Goal: Navigation & Orientation: Find specific page/section

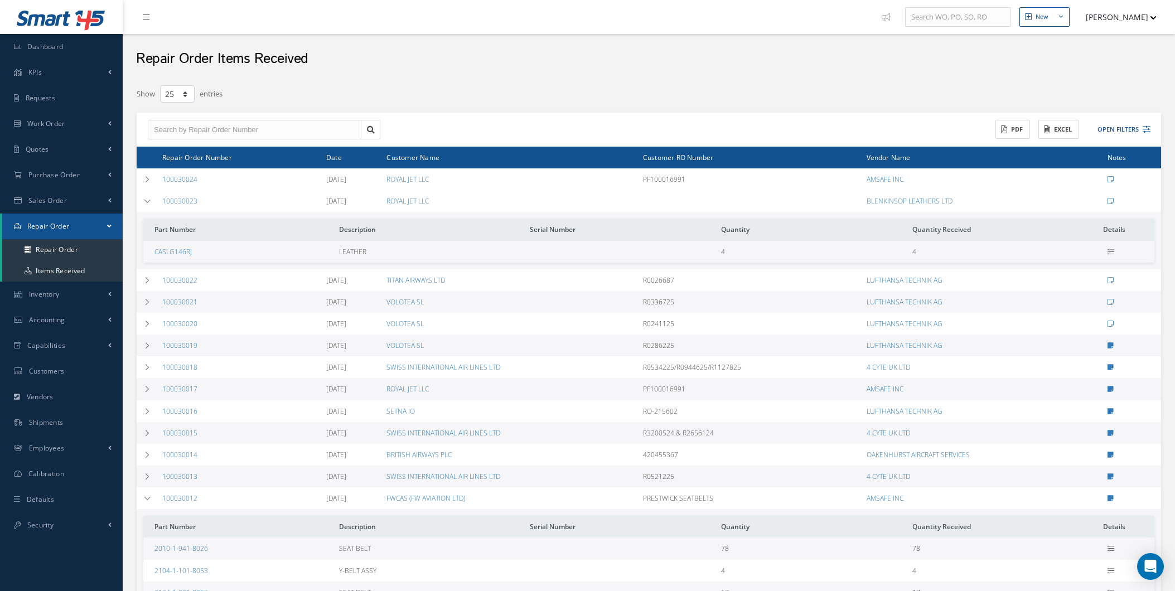
select select "25"
click at [78, 531] on link "Security" at bounding box center [61, 525] width 123 height 26
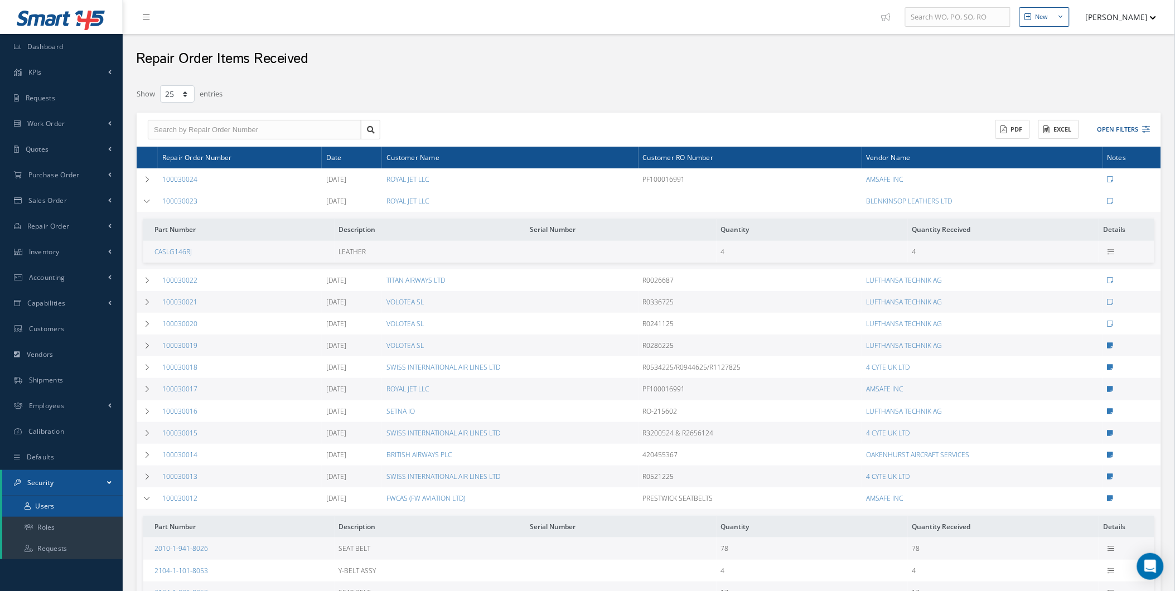
click at [74, 503] on link "Users" at bounding box center [62, 506] width 120 height 21
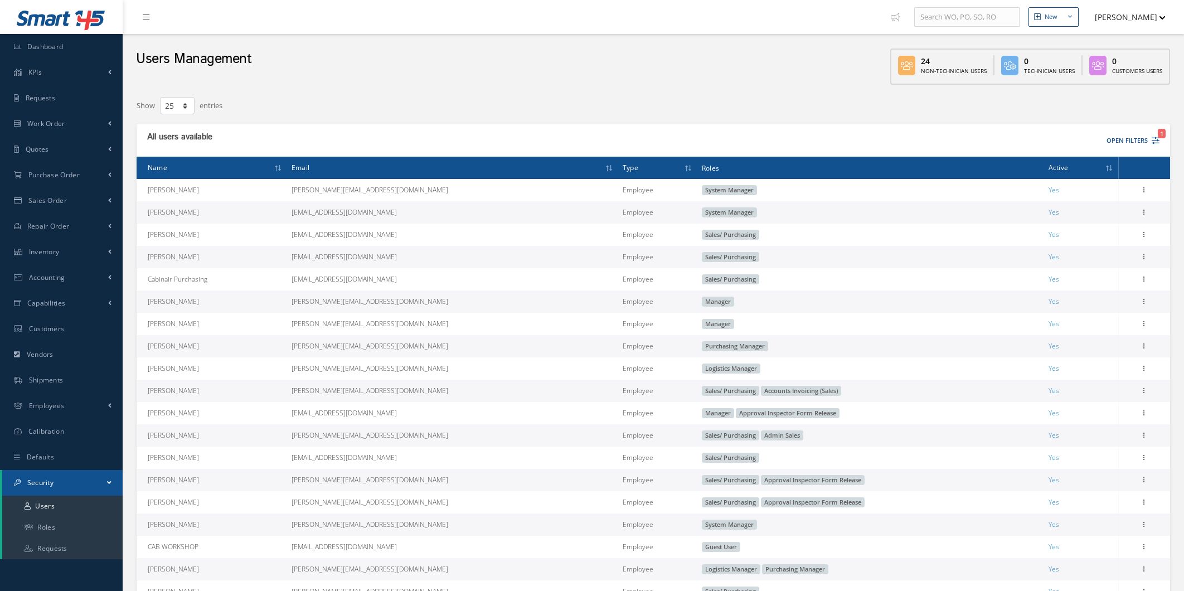
select select "25"
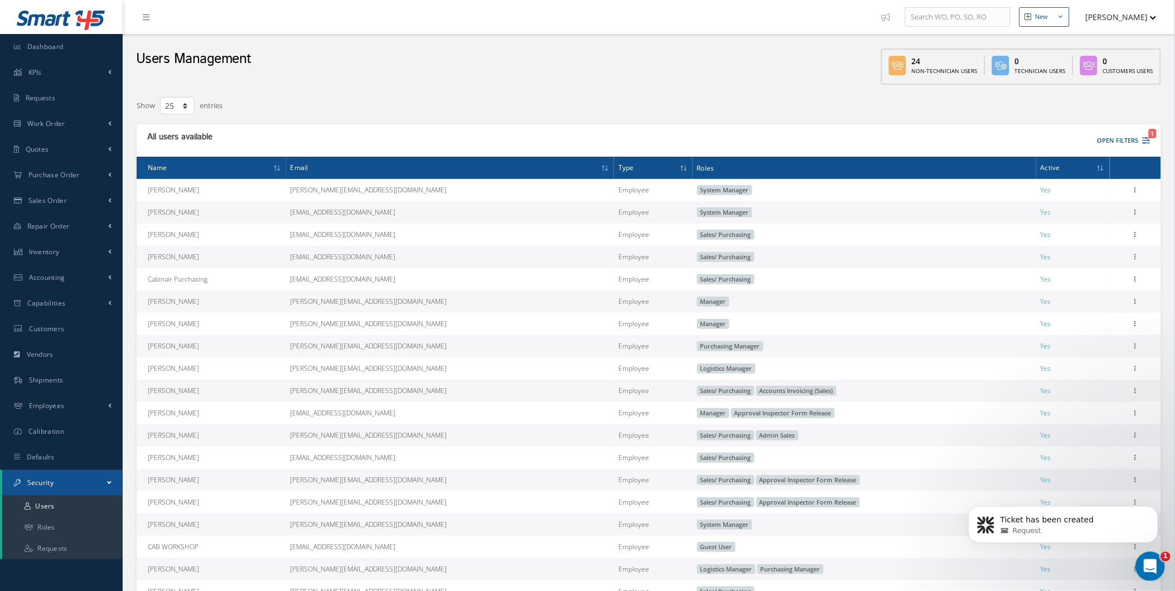
click at [1159, 567] on div "Open Intercom Messenger" at bounding box center [1148, 564] width 37 height 37
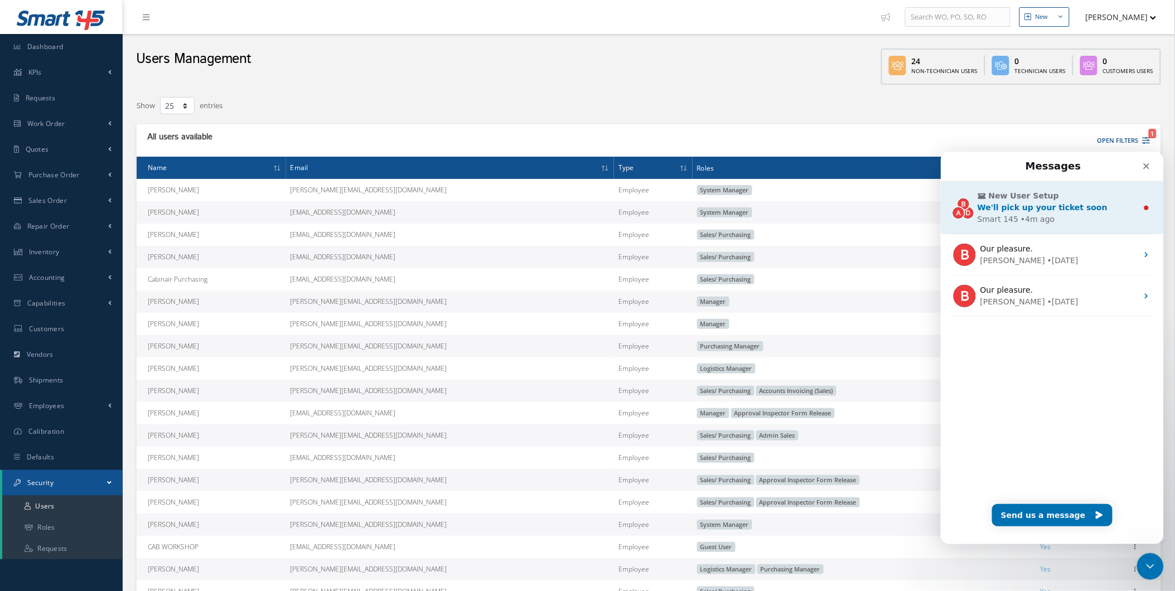
click at [983, 216] on div "Smart 145" at bounding box center [997, 219] width 41 height 12
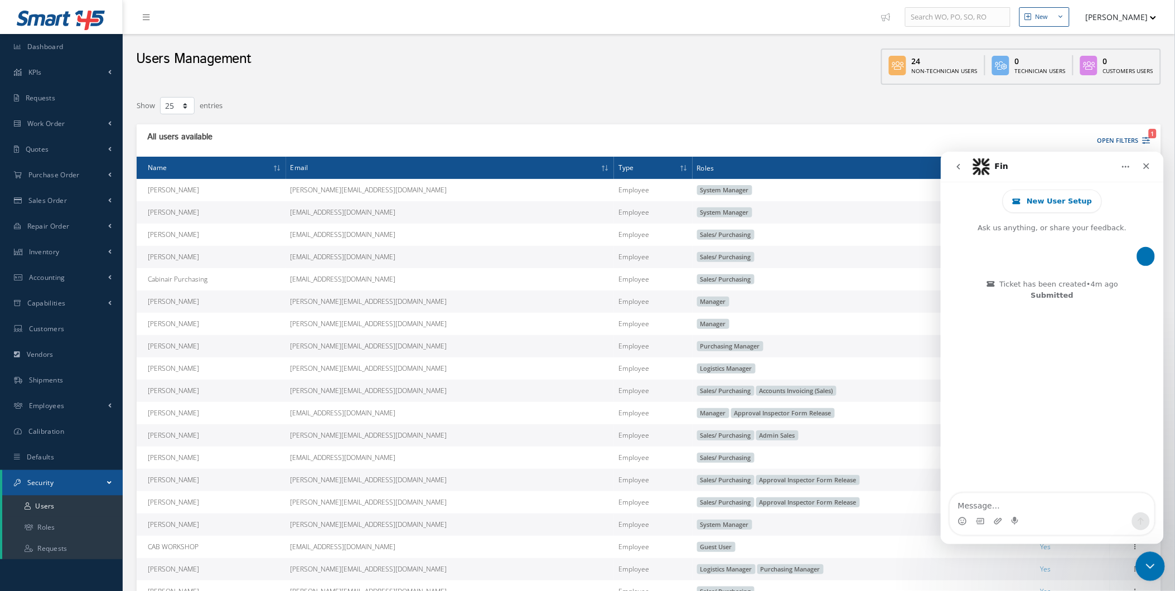
click at [1135, 560] on html at bounding box center [1148, 565] width 27 height 27
click at [1140, 553] on div "Close Intercom Messenger" at bounding box center [1148, 565] width 27 height 27
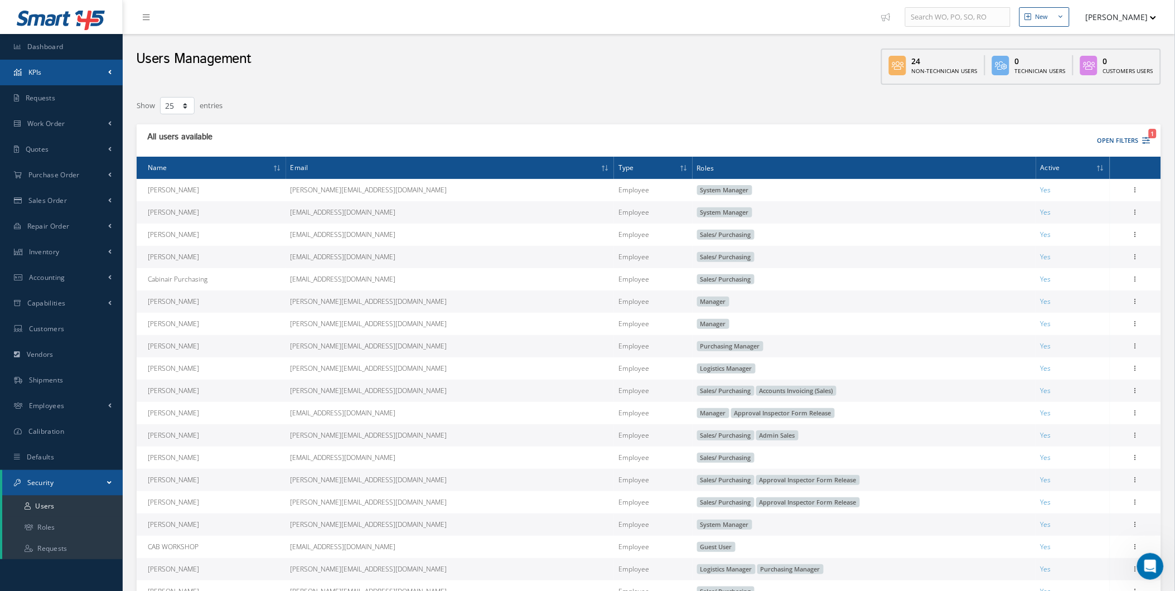
click at [113, 76] on link "KPIs" at bounding box center [61, 73] width 123 height 26
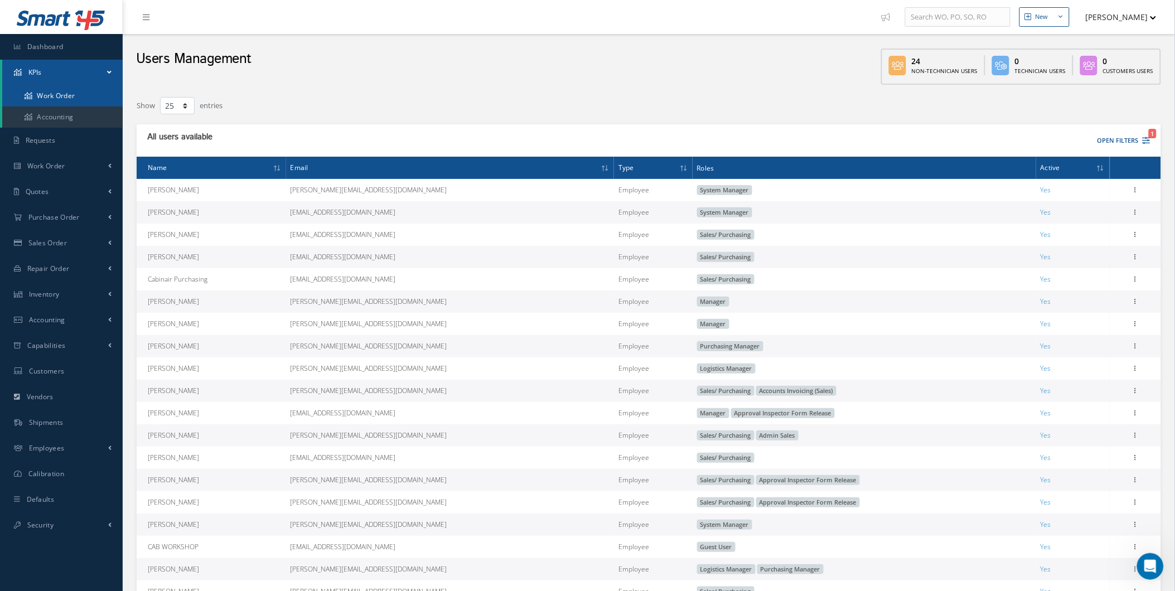
click at [88, 91] on link "Work Order" at bounding box center [62, 95] width 120 height 21
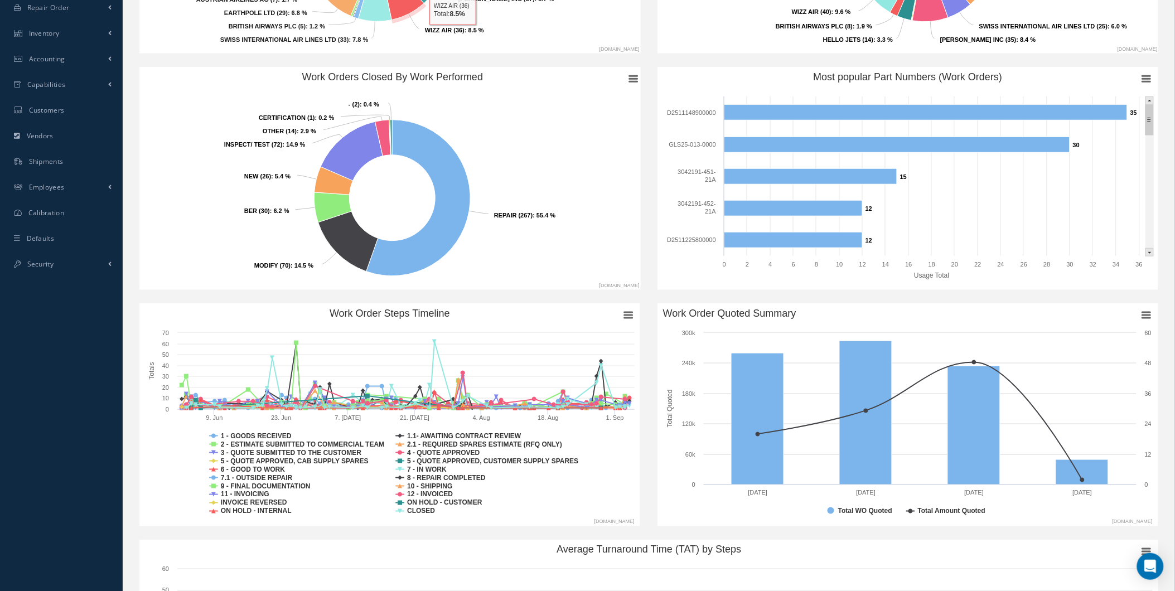
scroll to position [268, 0]
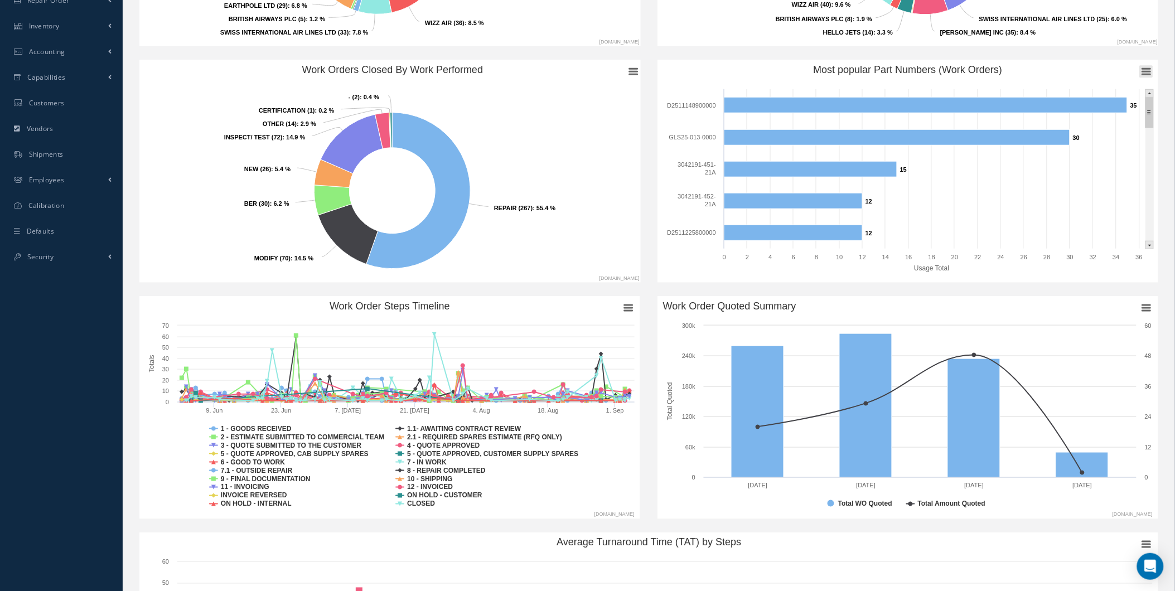
click at [1150, 70] on rect "Most popular Part Numbers (Work Orders)" at bounding box center [1145, 72] width 13 height 12
click at [1147, 74] on rect "Most popular Part Numbers (Work Orders)" at bounding box center [1145, 72] width 13 height 12
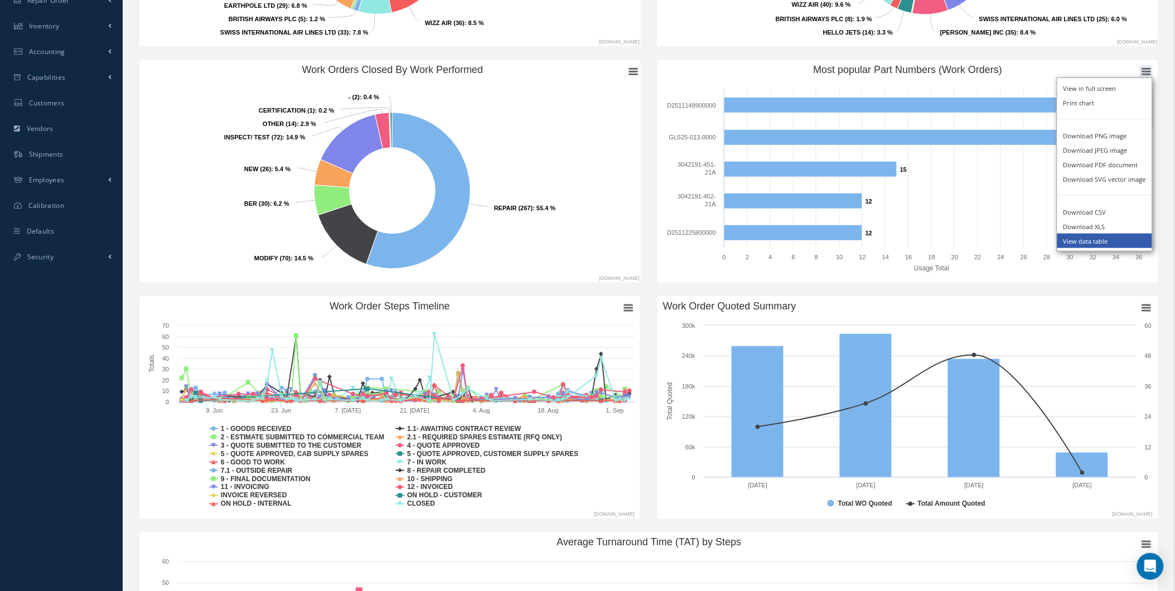
click at [1117, 243] on li "View data table" at bounding box center [1104, 241] width 95 height 14
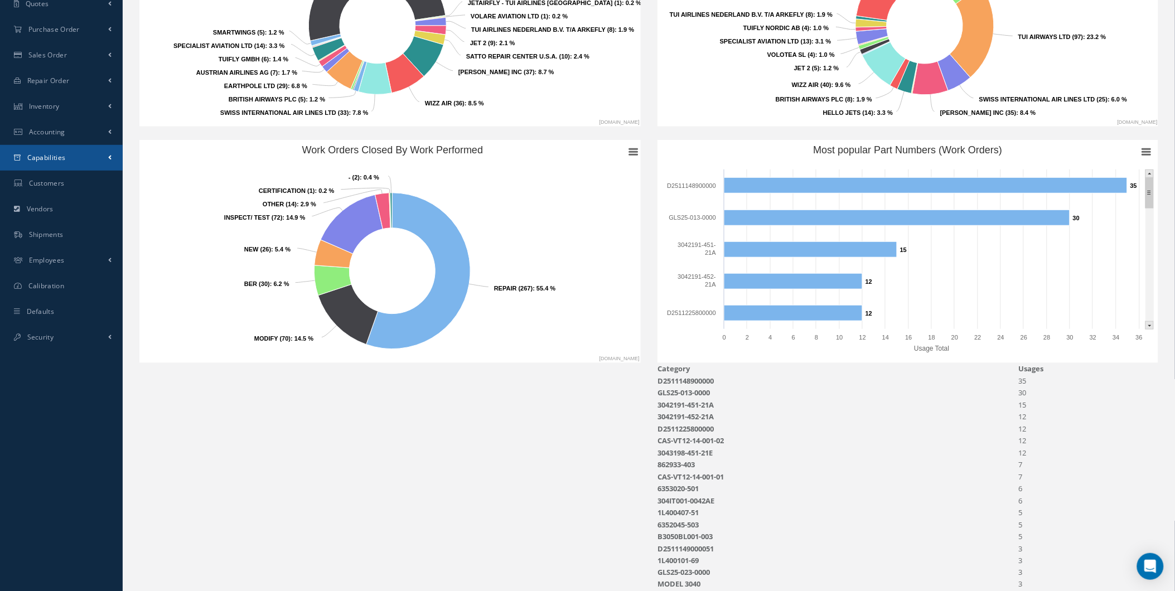
scroll to position [186, 0]
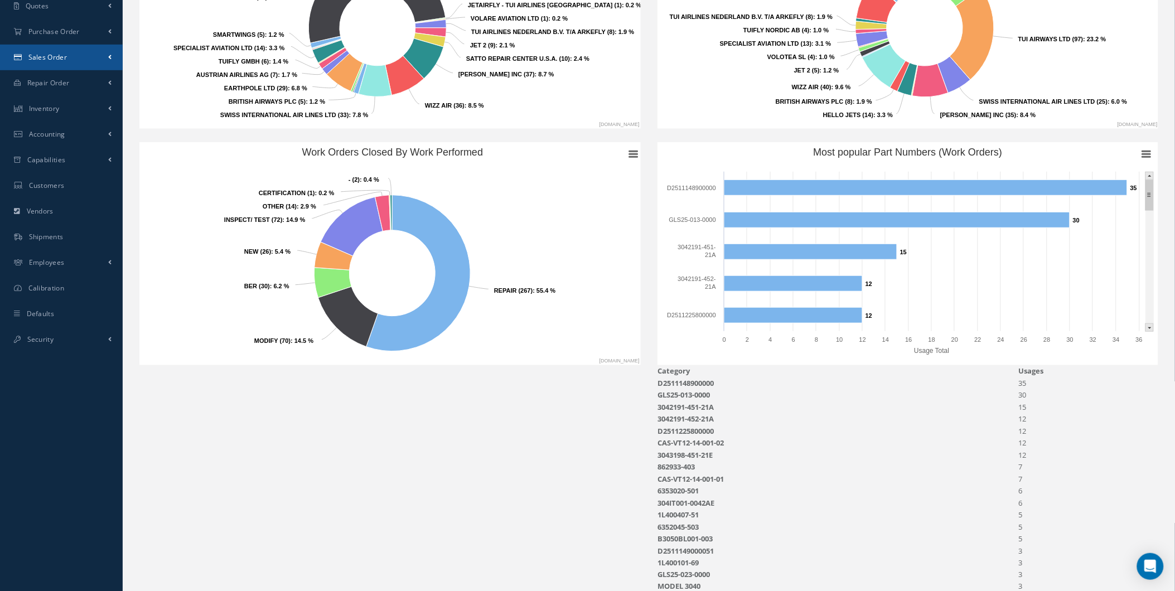
click at [90, 60] on link "Sales Order" at bounding box center [61, 58] width 123 height 26
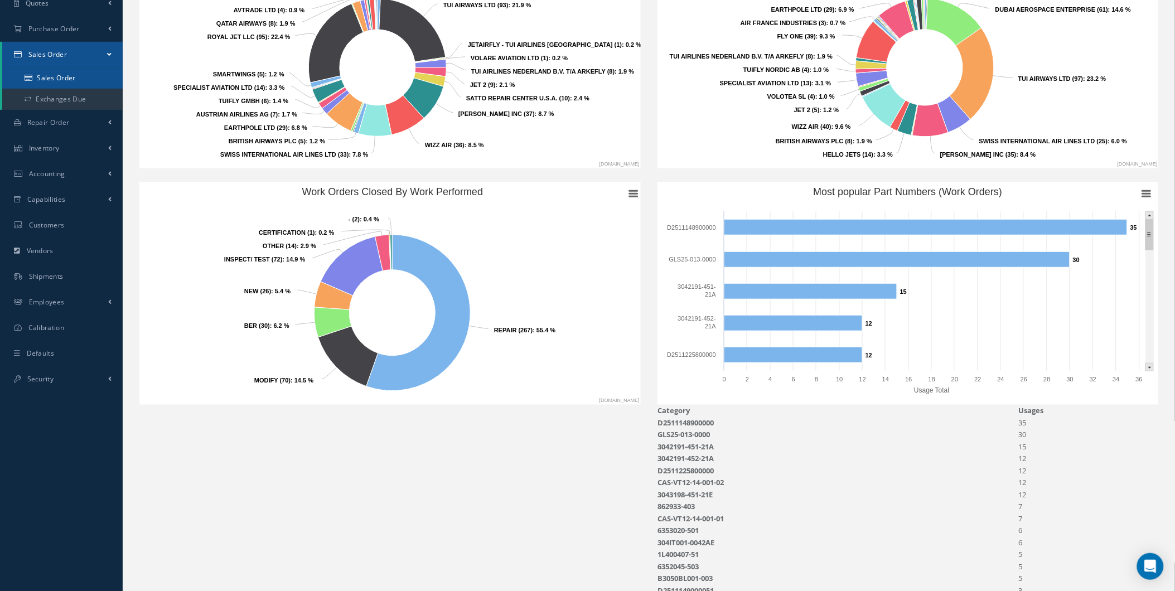
scroll to position [143, 0]
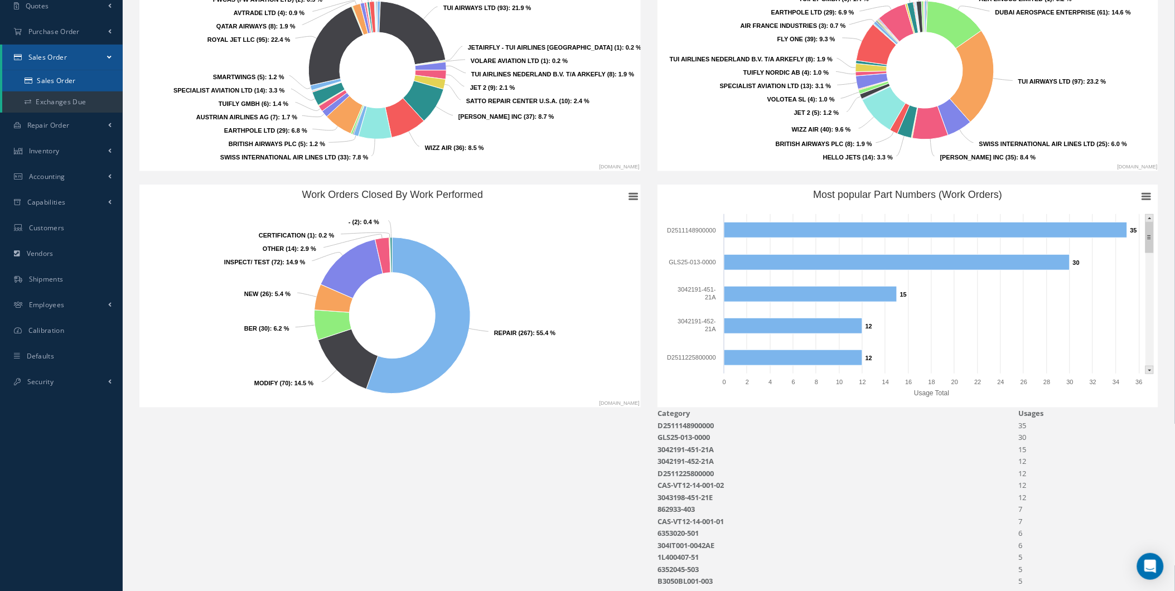
click at [90, 82] on link "Sales Order" at bounding box center [62, 80] width 120 height 21
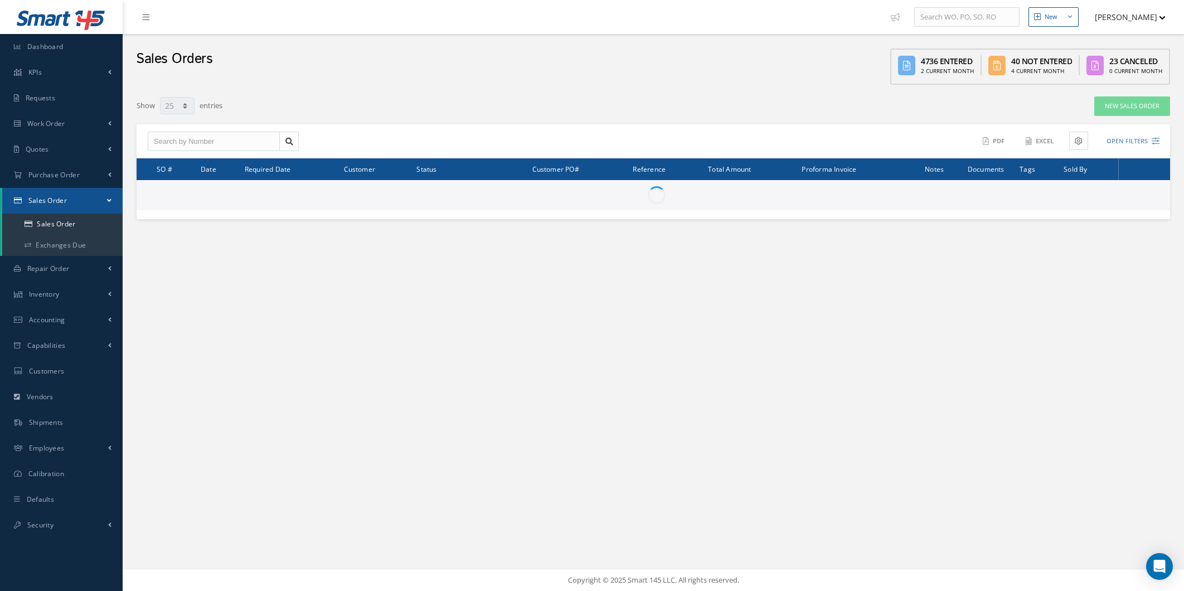
select select "25"
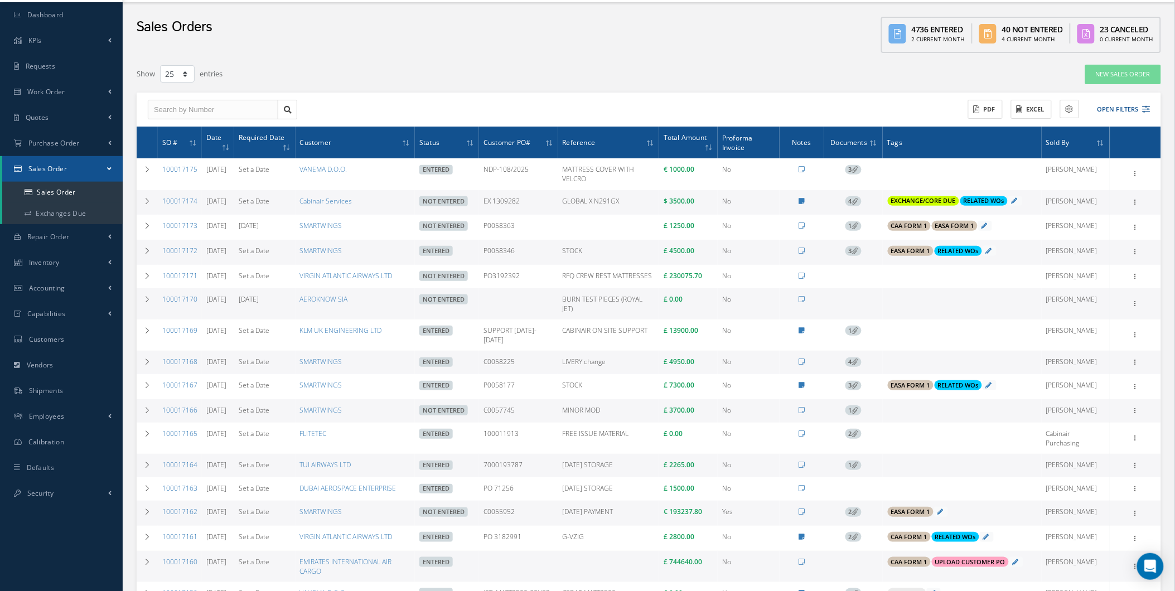
scroll to position [41, 0]
